Goal: Information Seeking & Learning: Learn about a topic

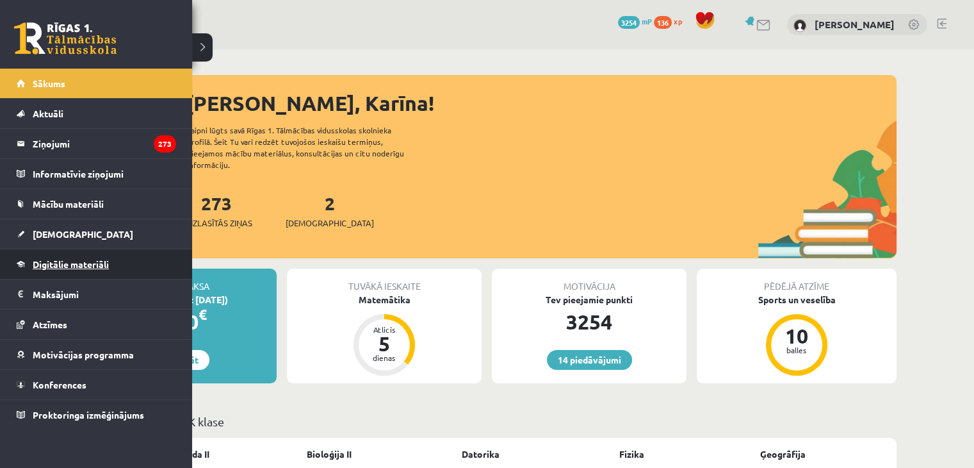
click at [88, 262] on span "Digitālie materiāli" at bounding box center [71, 264] width 76 height 12
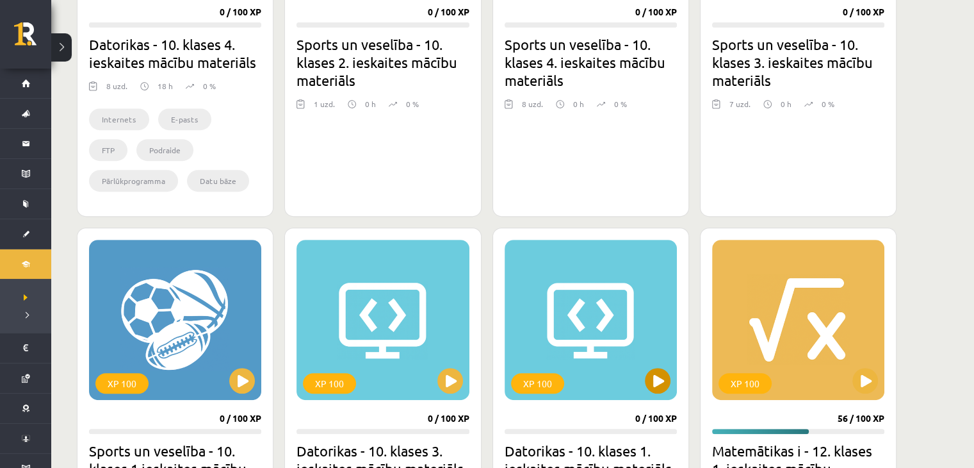
scroll to position [769, 0]
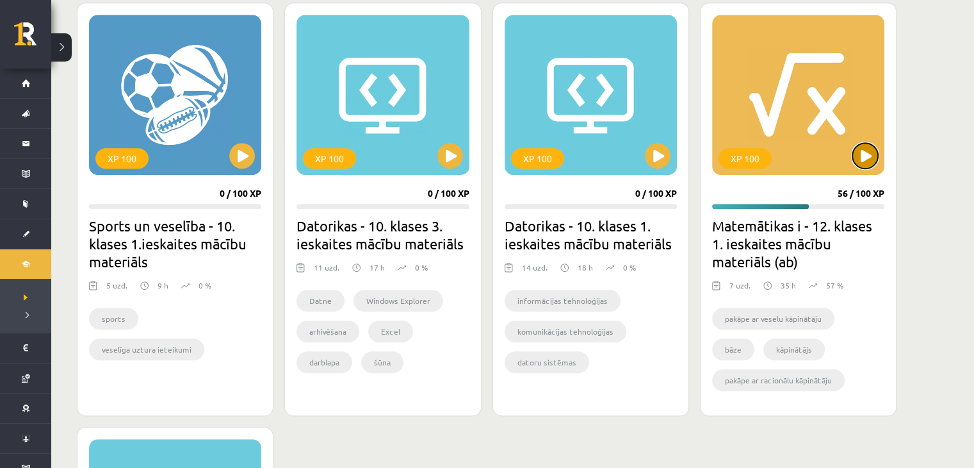
click at [868, 154] on button at bounding box center [865, 156] width 26 height 26
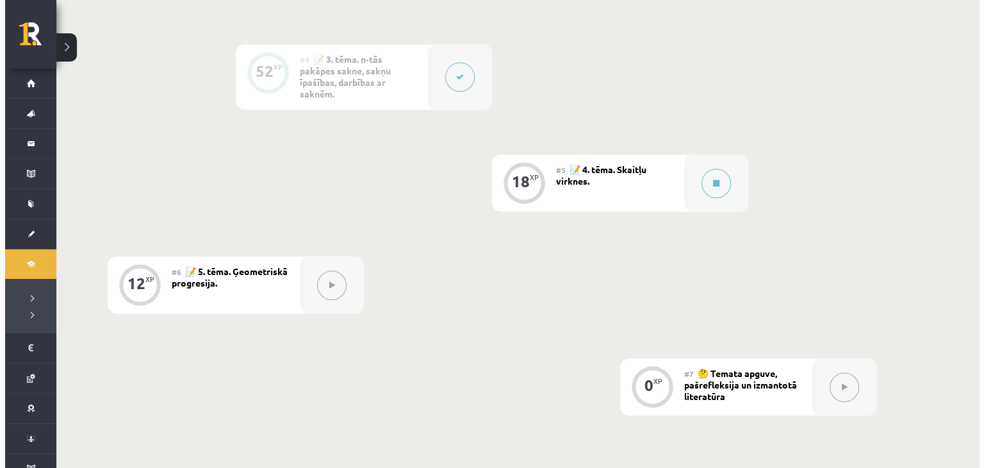
scroll to position [671, 0]
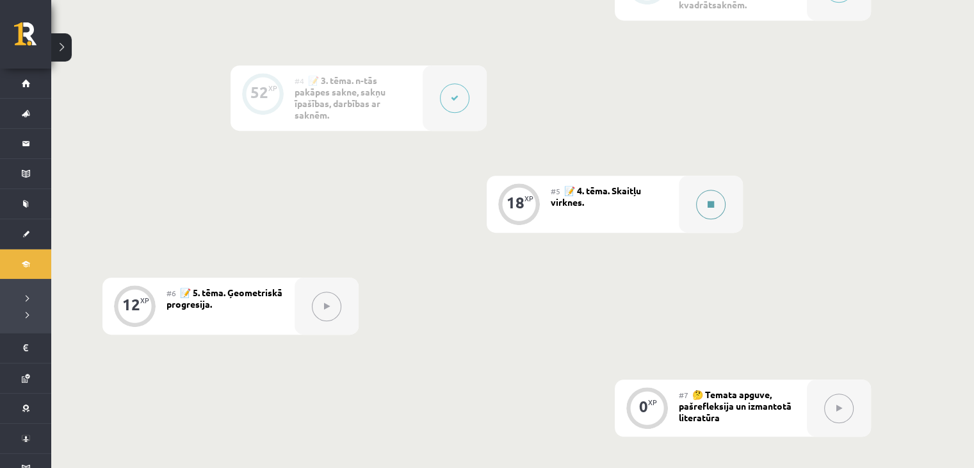
click at [720, 211] on button at bounding box center [710, 204] width 29 height 29
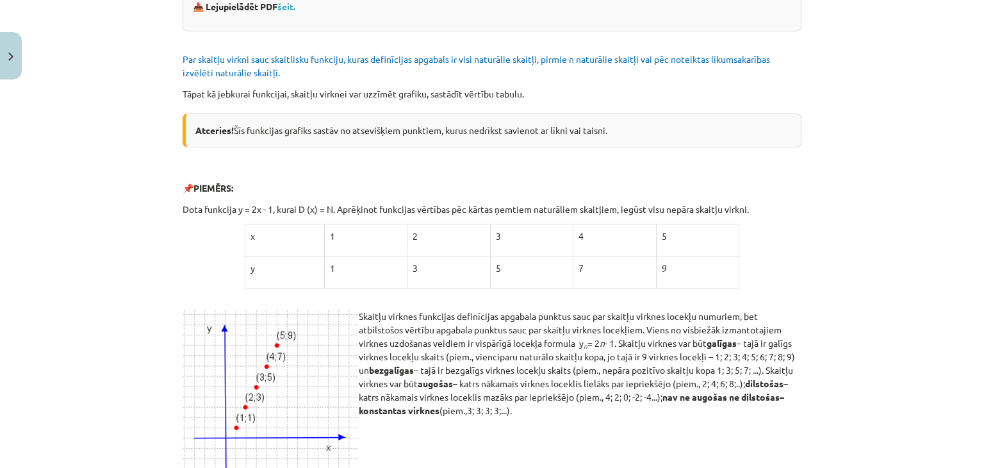
scroll to position [174, 0]
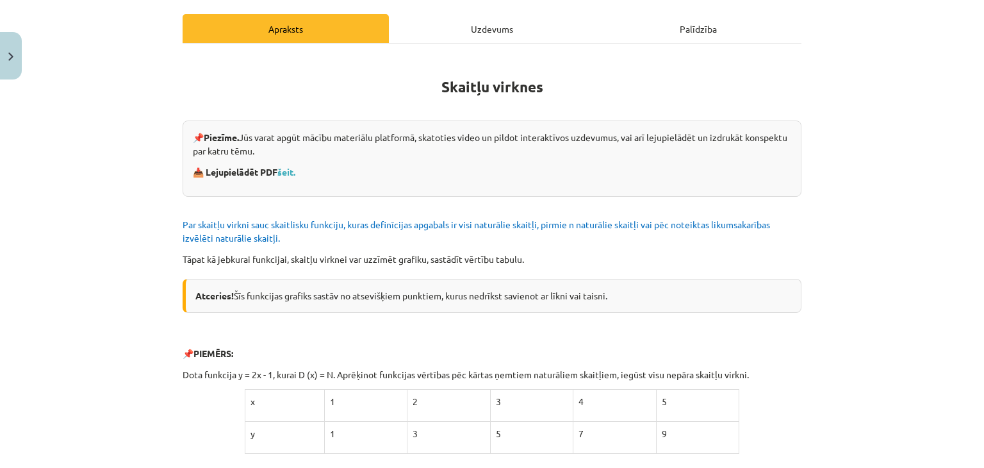
click at [464, 37] on div "Uzdevums" at bounding box center [492, 28] width 206 height 29
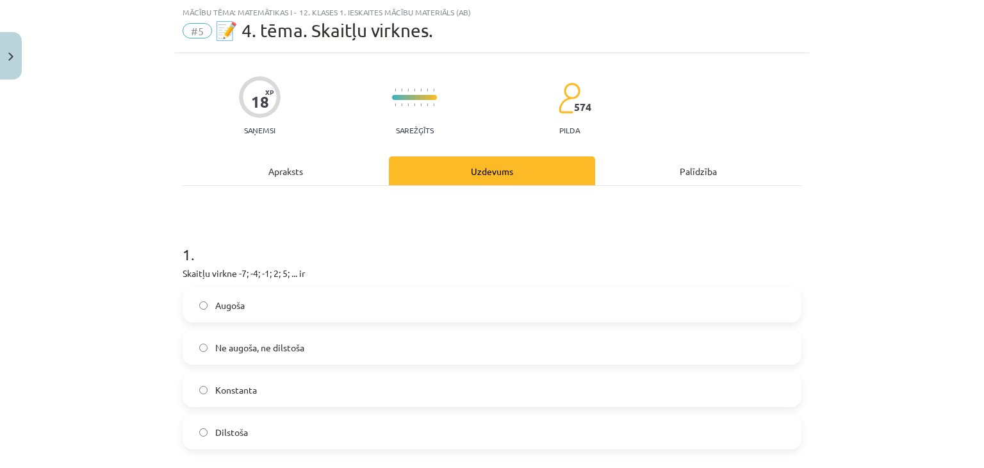
scroll to position [96, 0]
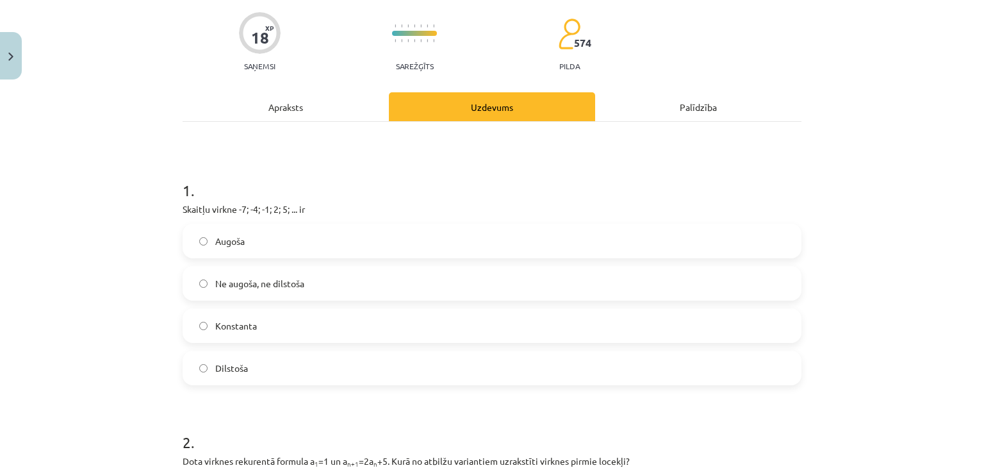
click at [261, 241] on label "Augoša" at bounding box center [492, 241] width 616 height 32
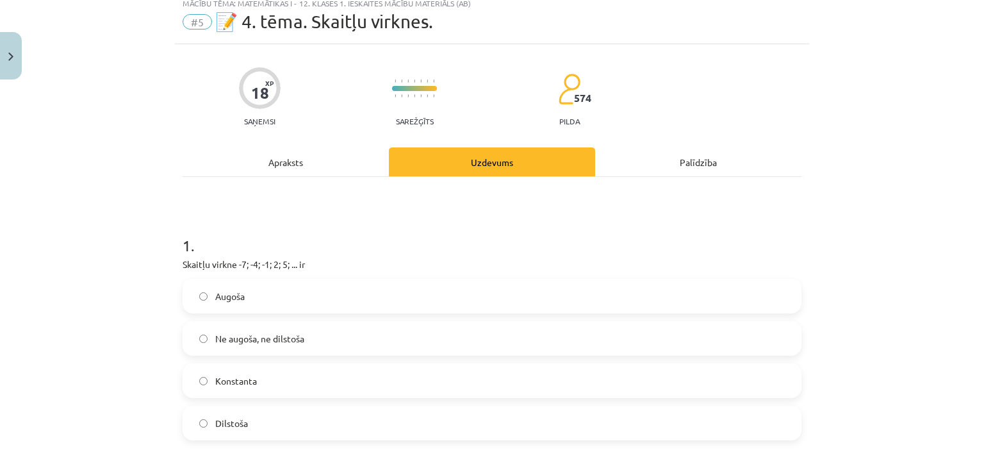
scroll to position [0, 0]
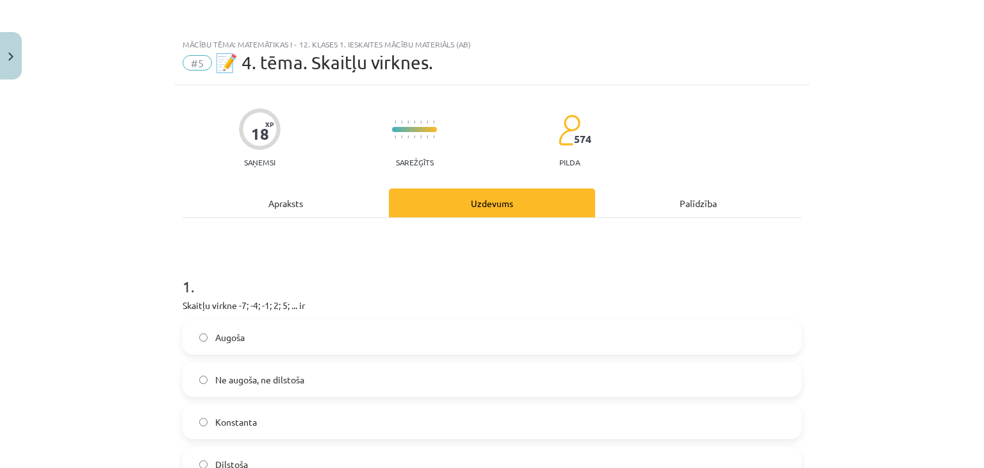
click at [247, 213] on div "Apraksts" at bounding box center [286, 202] width 206 height 29
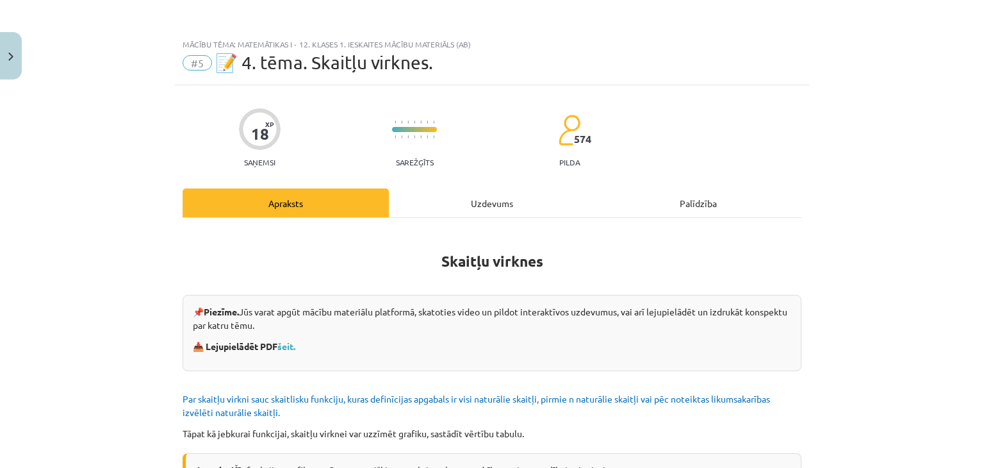
click at [455, 203] on div "Uzdevums" at bounding box center [492, 202] width 206 height 29
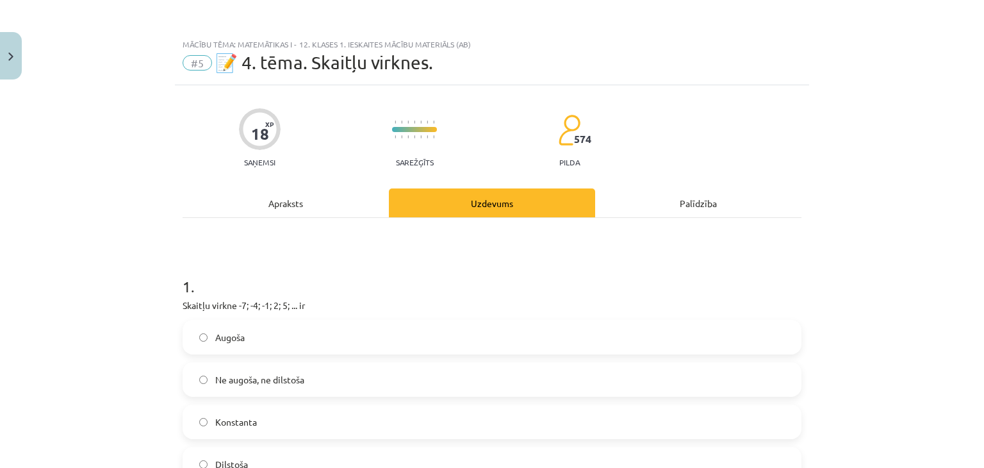
click at [279, 199] on div "Apraksts" at bounding box center [286, 202] width 206 height 29
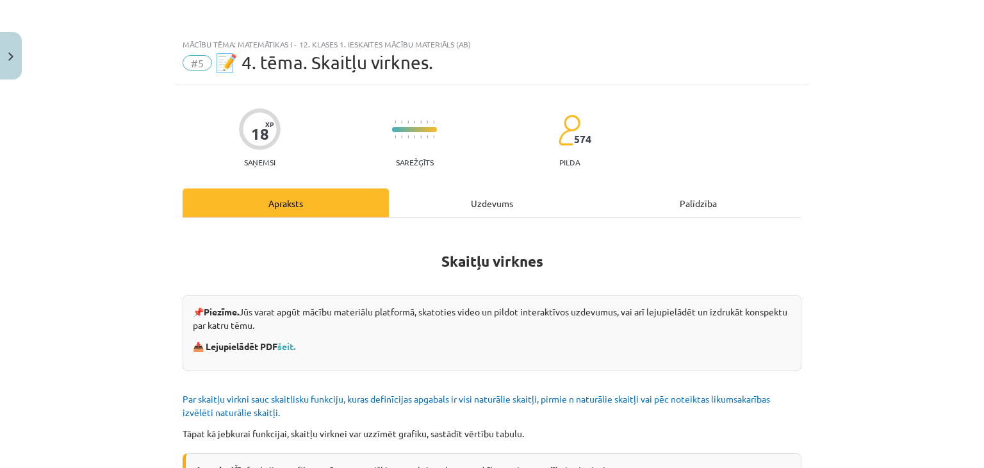
click at [502, 216] on div "Uzdevums" at bounding box center [492, 202] width 206 height 29
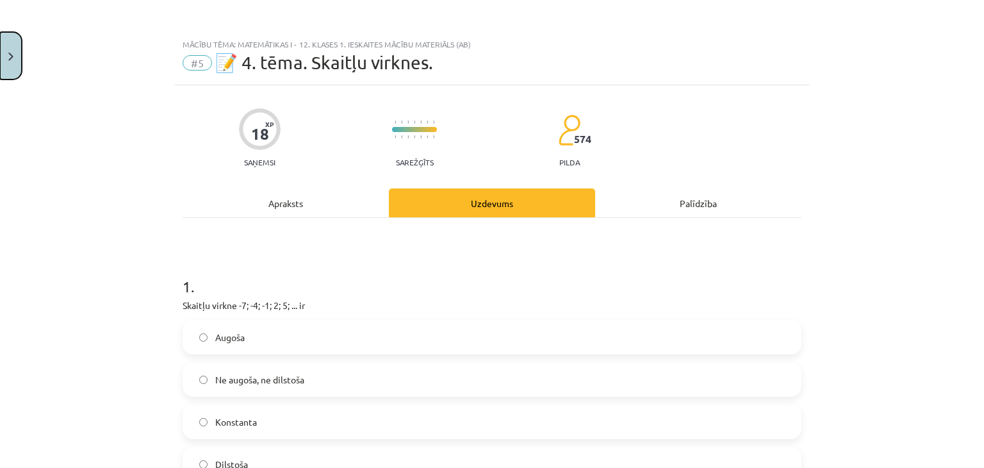
click at [0, 52] on button "Close" at bounding box center [11, 55] width 22 height 47
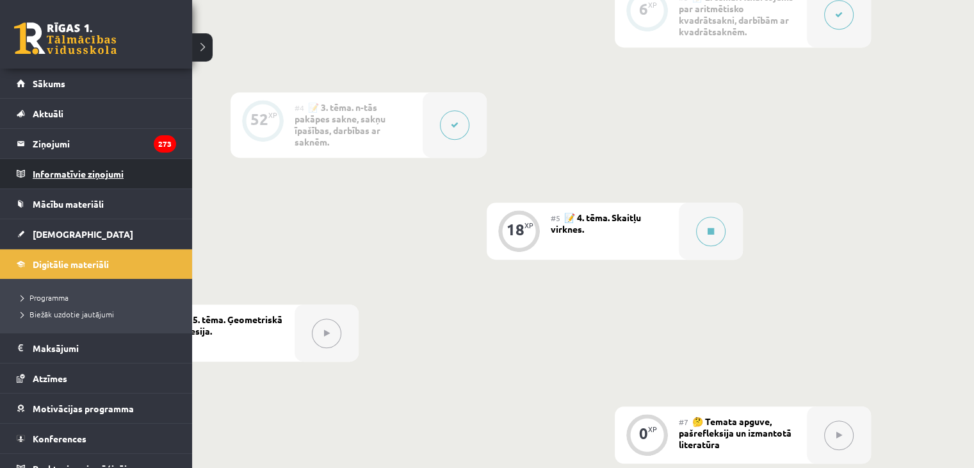
scroll to position [607, 0]
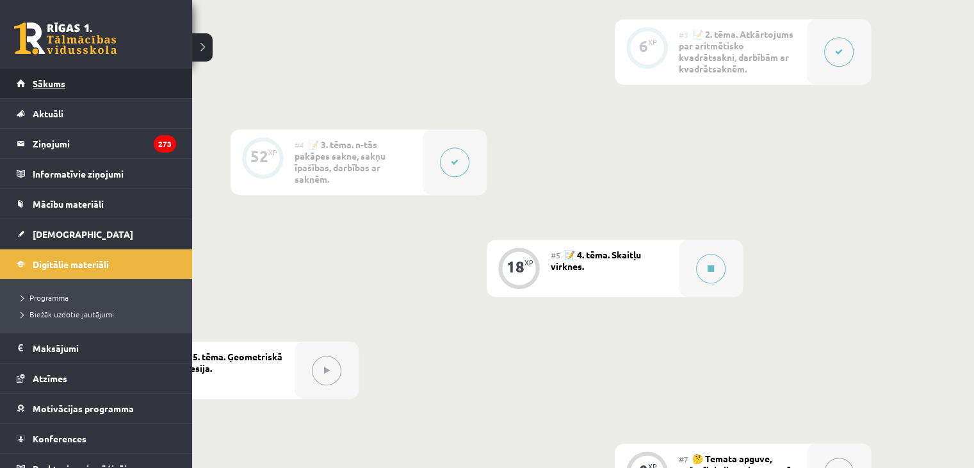
click at [49, 92] on link "Sākums" at bounding box center [96, 83] width 159 height 29
